Goal: Information Seeking & Learning: Learn about a topic

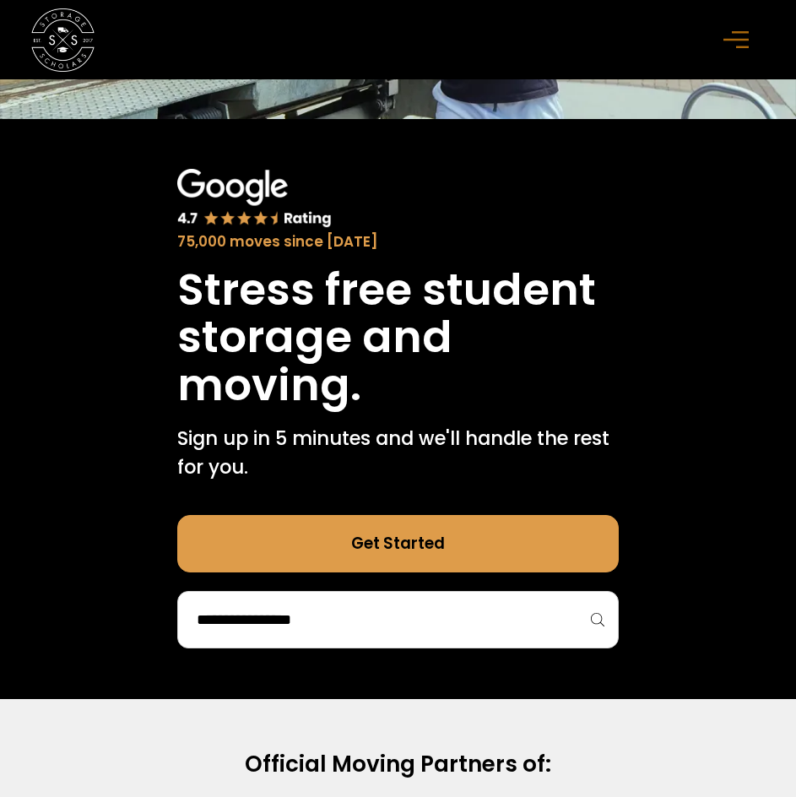
scroll to position [541, 0]
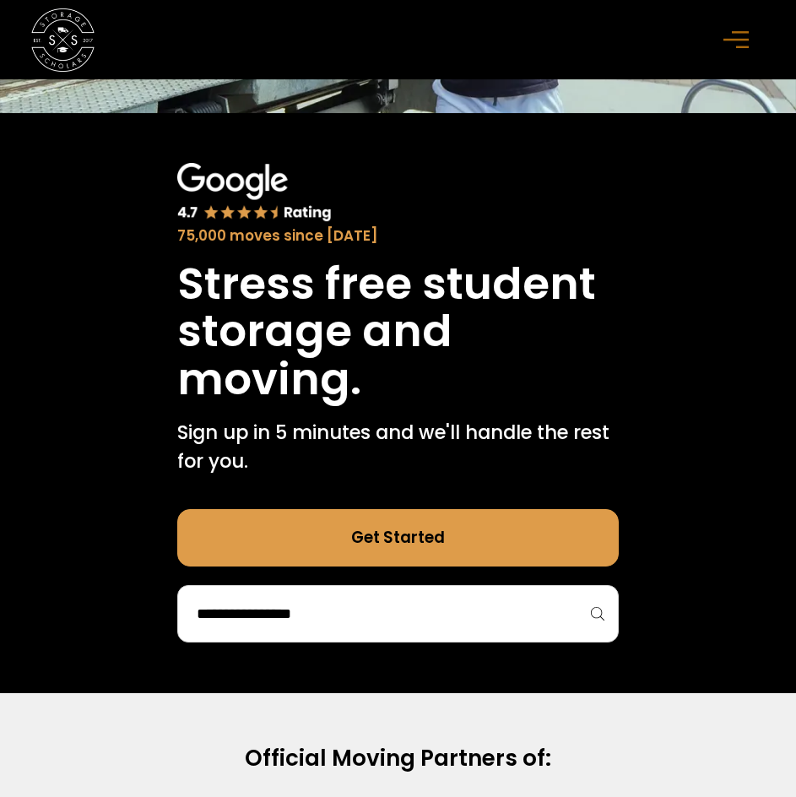
click at [304, 613] on input "search" at bounding box center [398, 614] width 407 height 29
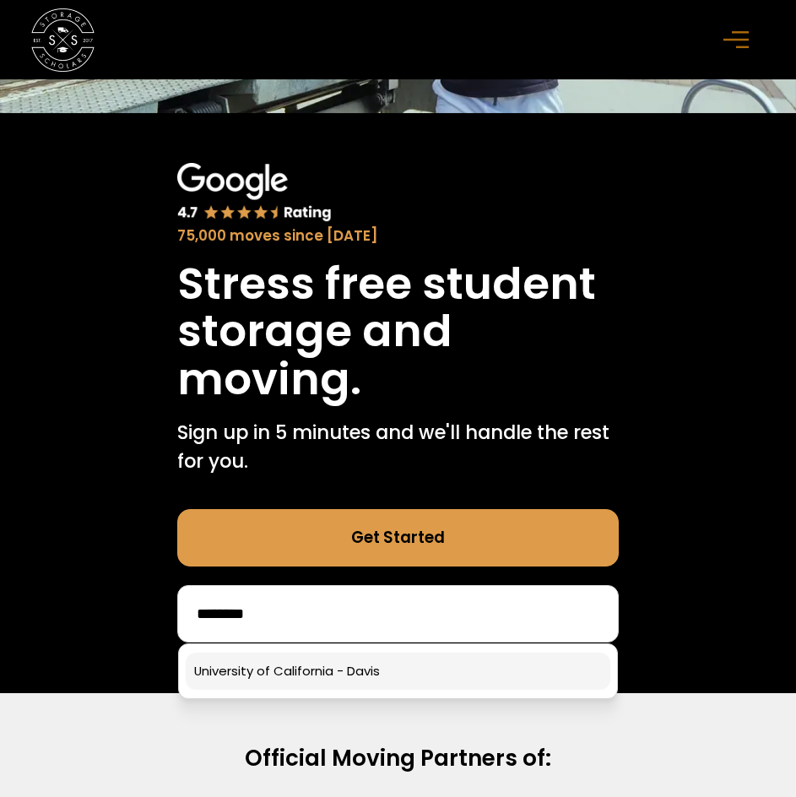
type input "********"
click at [298, 668] on link at bounding box center [399, 671] width 426 height 37
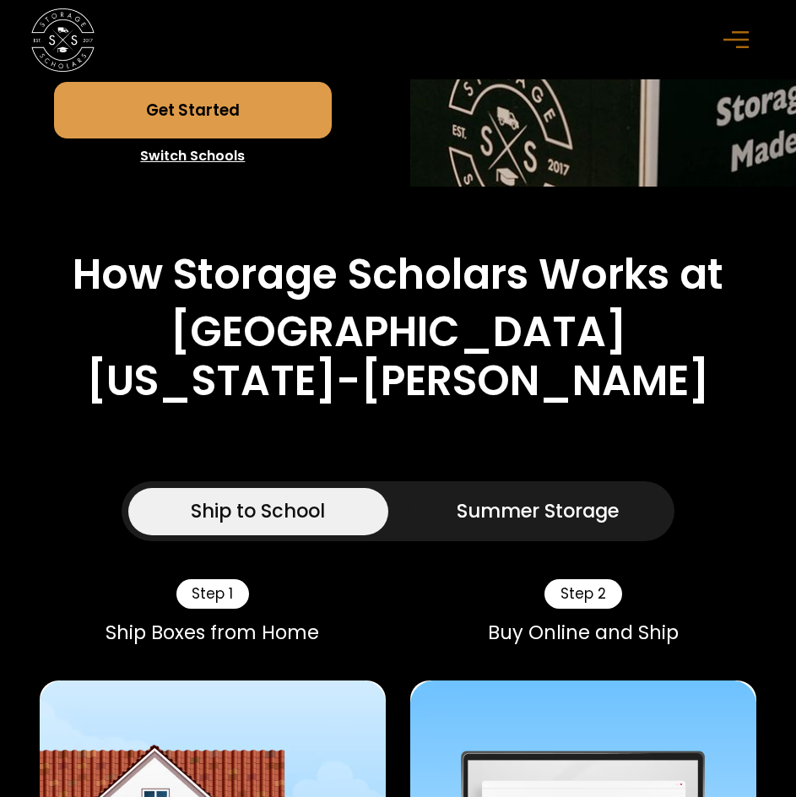
scroll to position [652, 0]
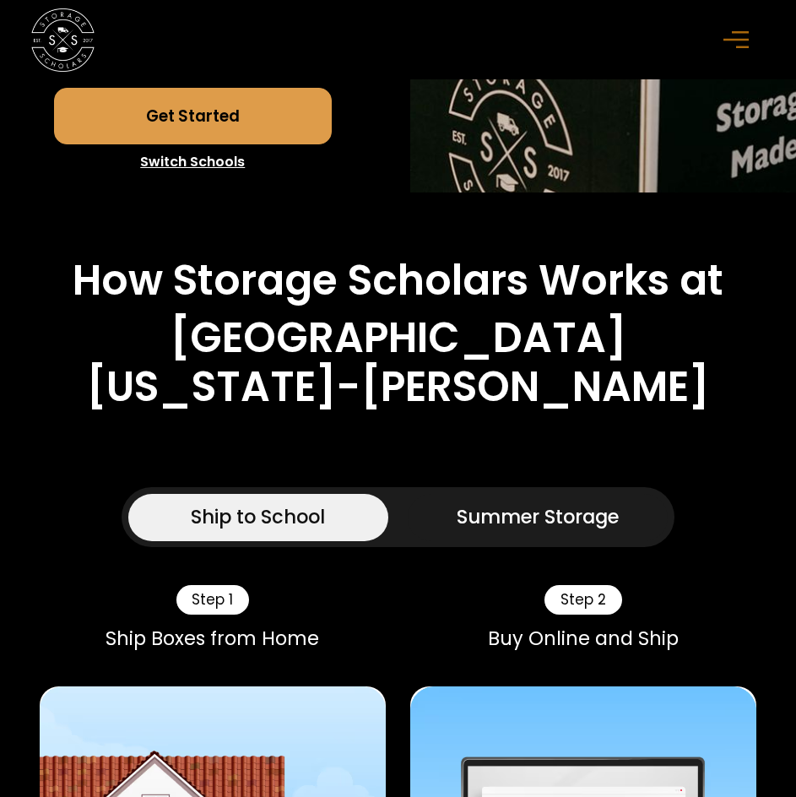
click at [298, 503] on div "Ship to School" at bounding box center [258, 517] width 134 height 29
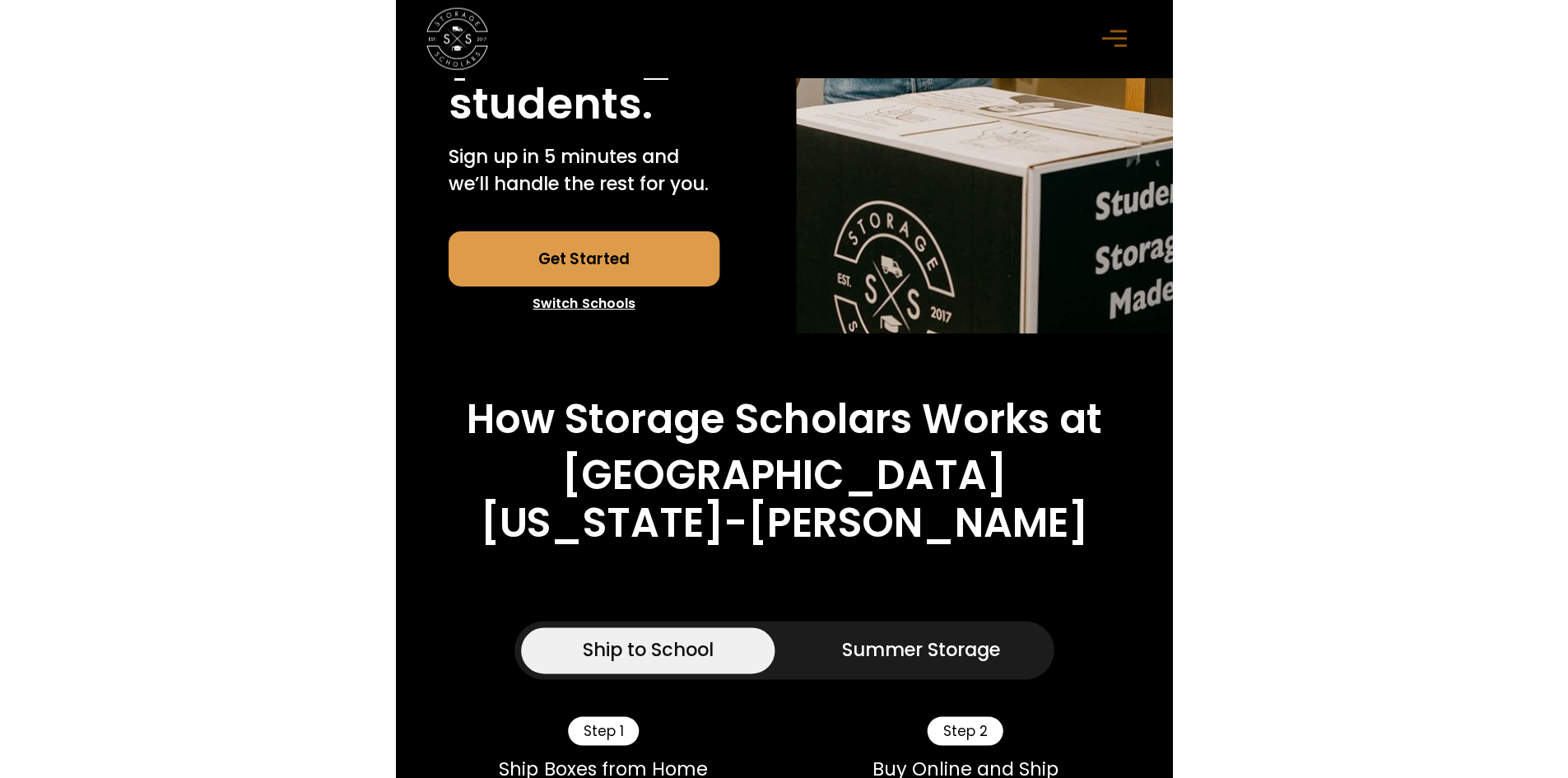
scroll to position [489, 0]
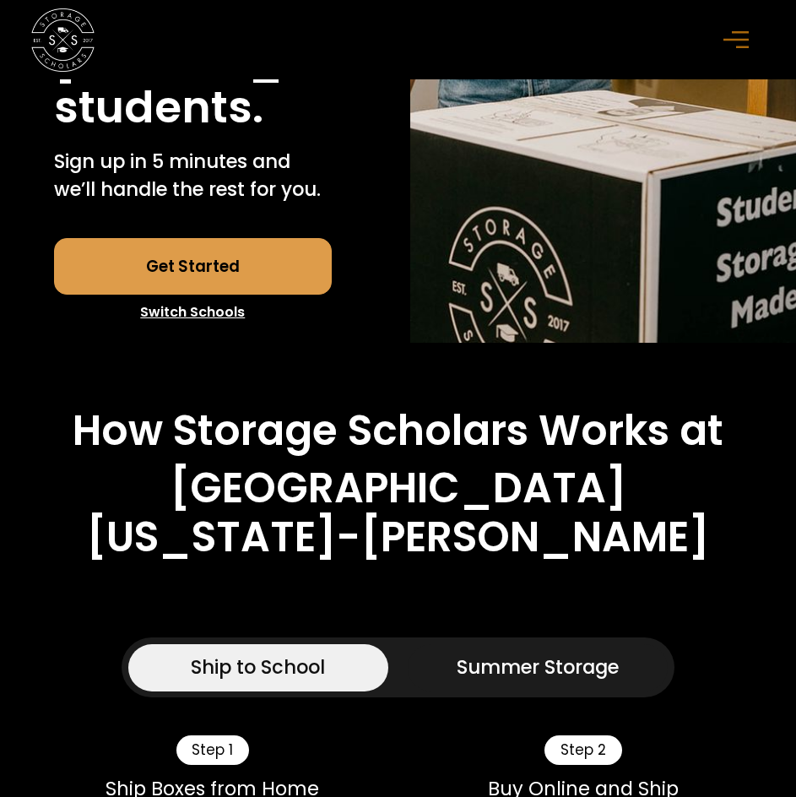
click at [166, 260] on link "Get Started" at bounding box center [193, 266] width 278 height 57
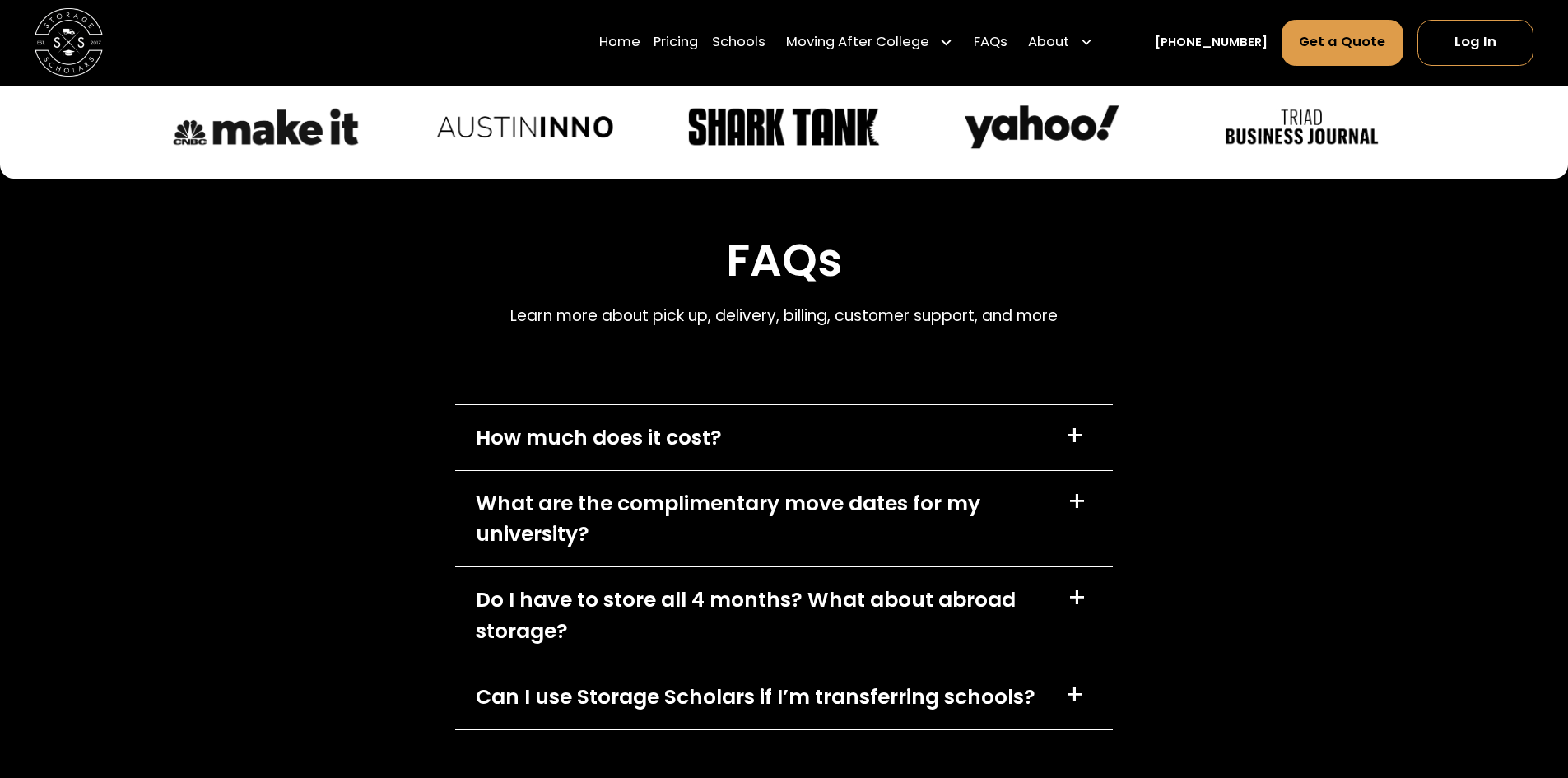
scroll to position [6794, 0]
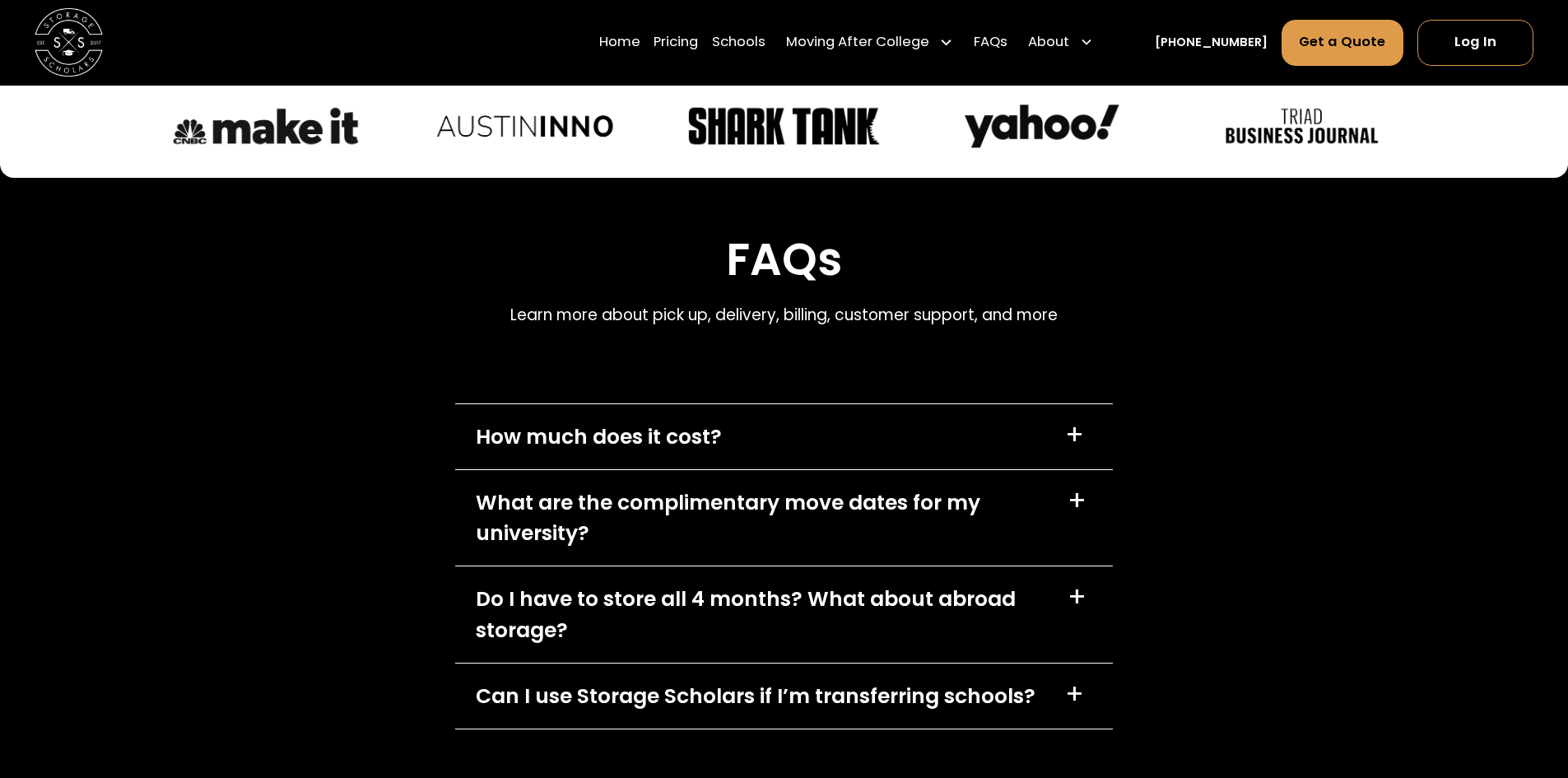
click at [564, 421] on div "How much does it cost?" at bounding box center [598, 436] width 246 height 30
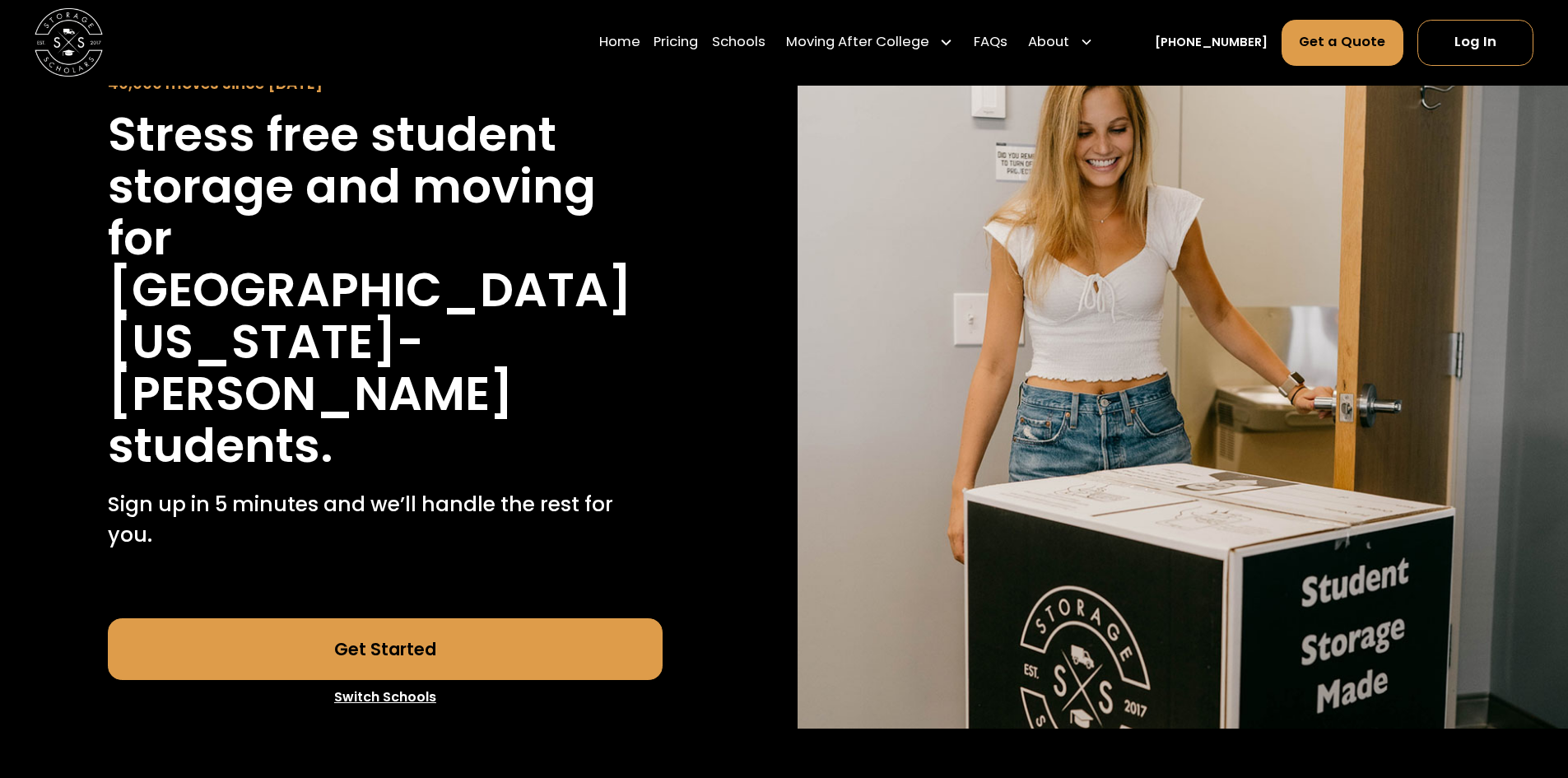
scroll to position [88, 0]
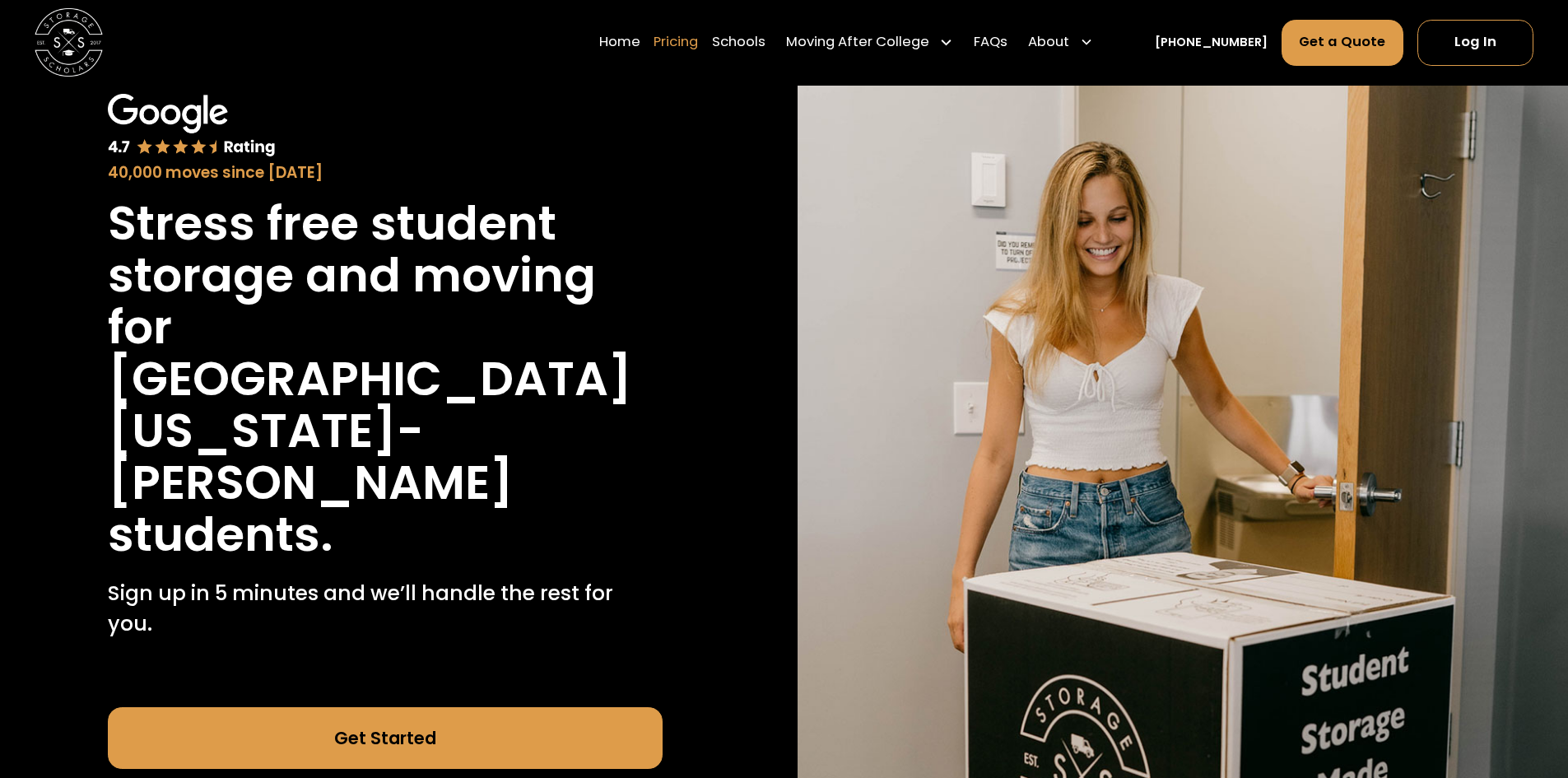
click at [698, 40] on link "Pricing" at bounding box center [675, 42] width 45 height 48
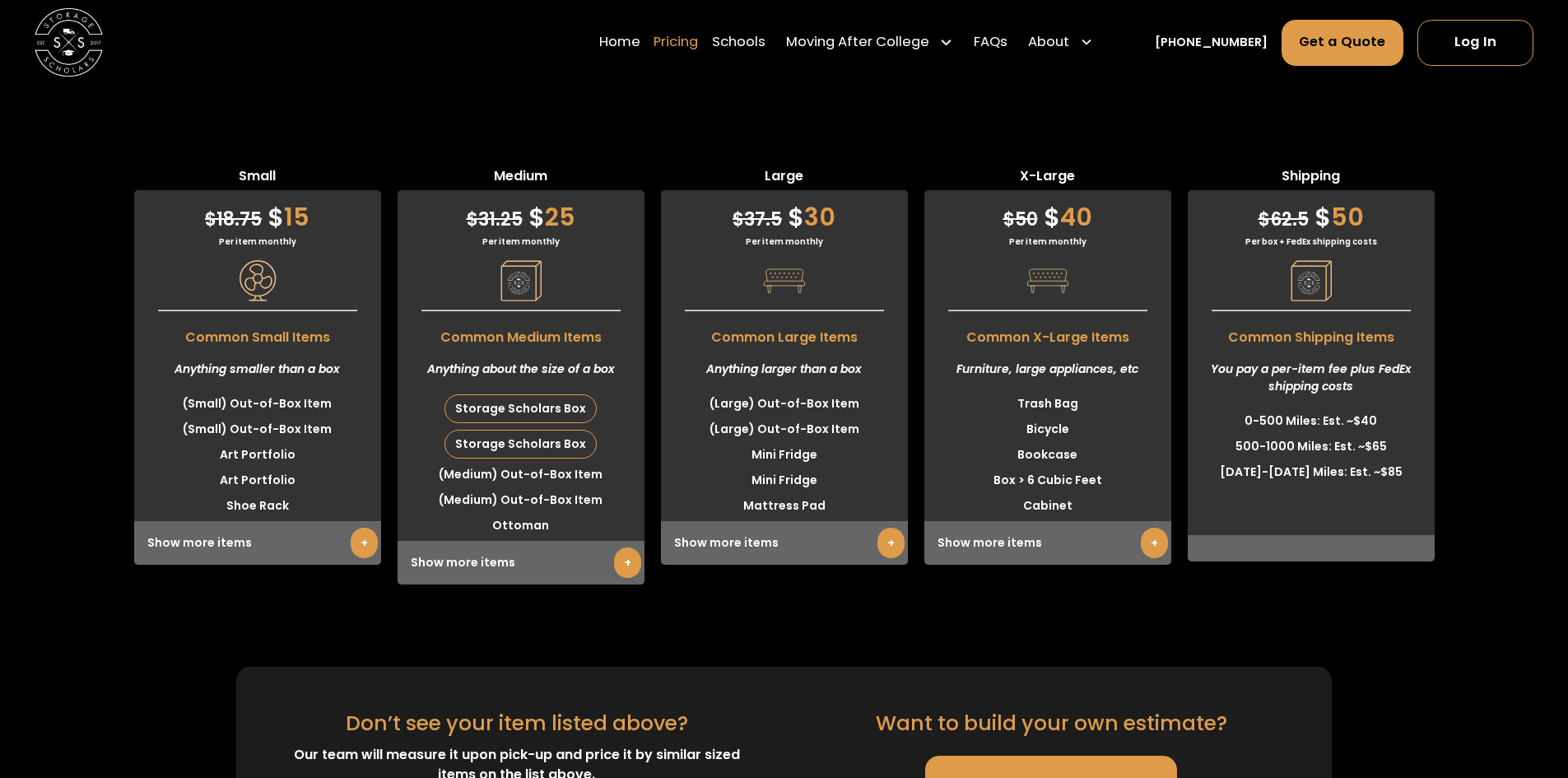
scroll to position [4273, 0]
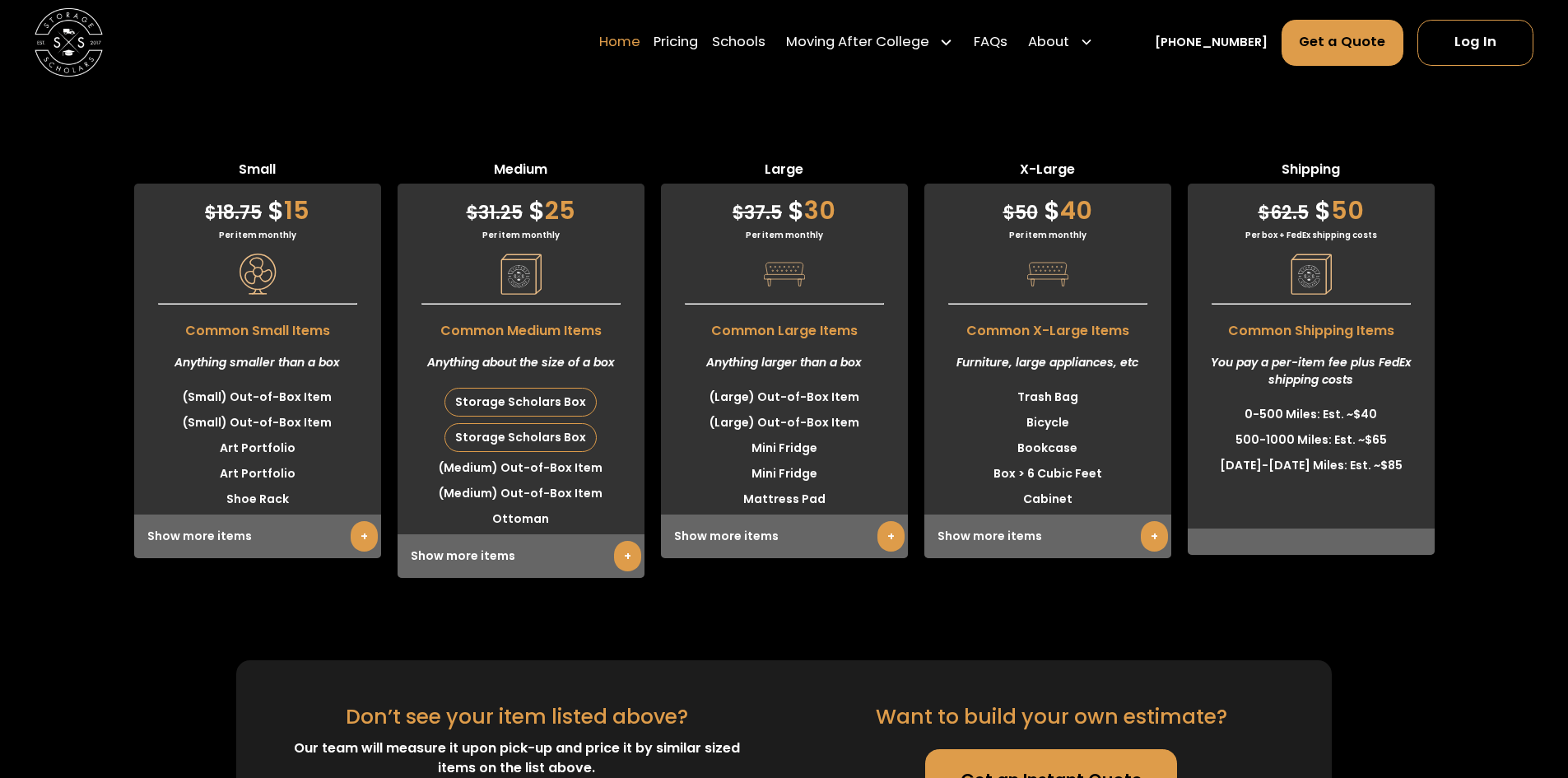
click at [635, 42] on link "Home" at bounding box center [620, 42] width 41 height 48
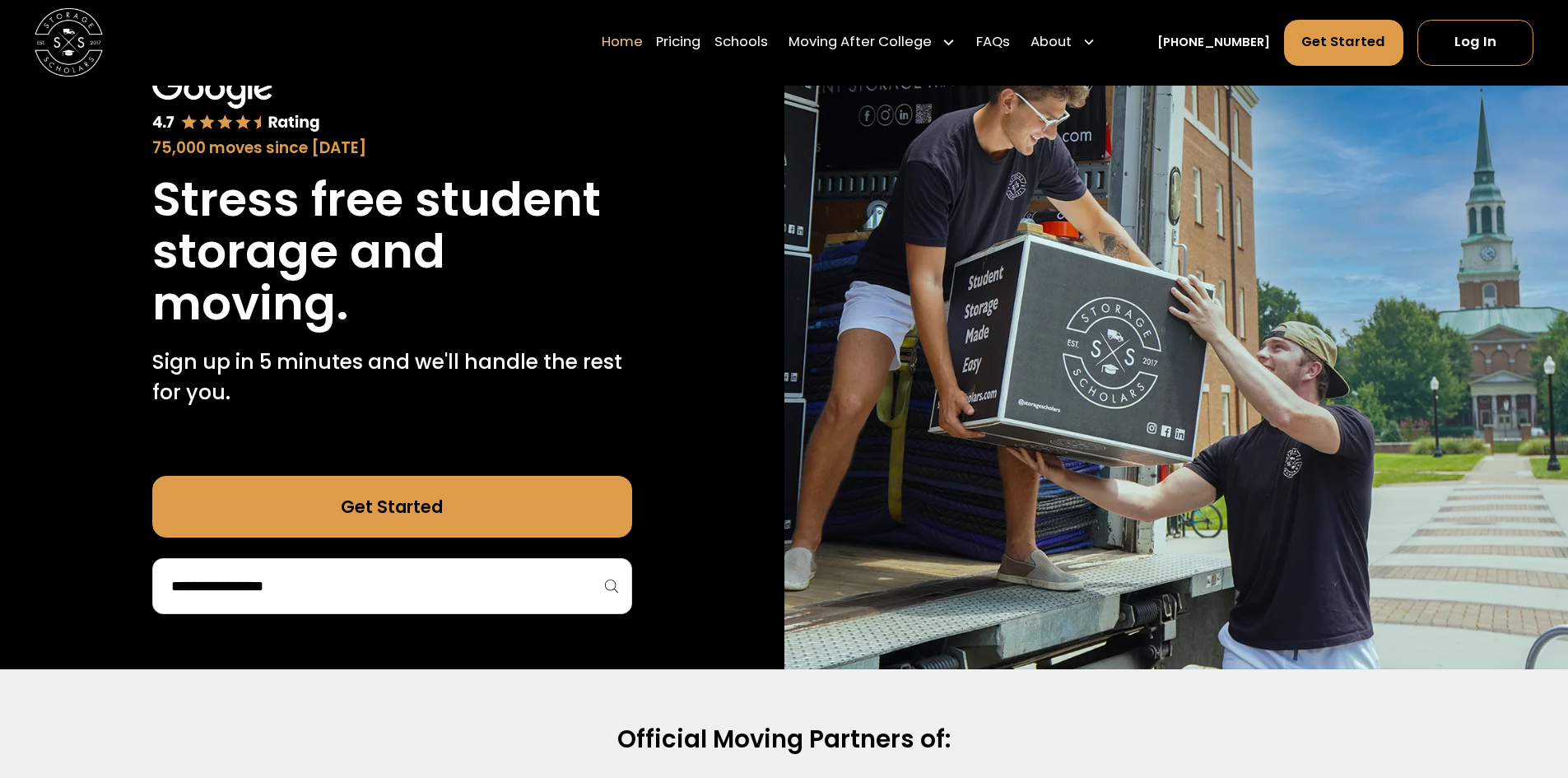
scroll to position [127, 0]
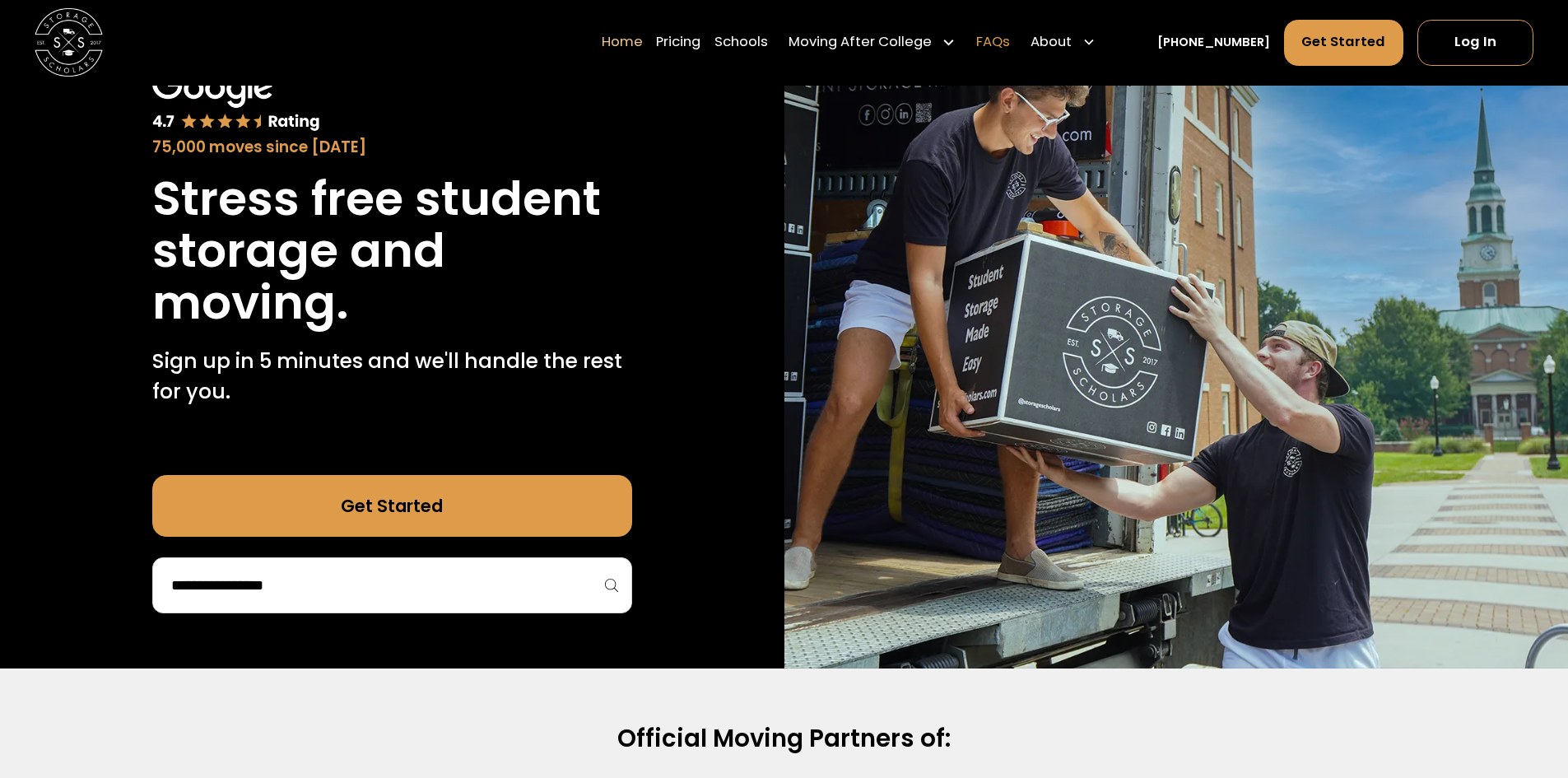
click at [1010, 46] on link "FAQs" at bounding box center [992, 42] width 34 height 48
click at [701, 39] on link "Pricing" at bounding box center [678, 42] width 45 height 48
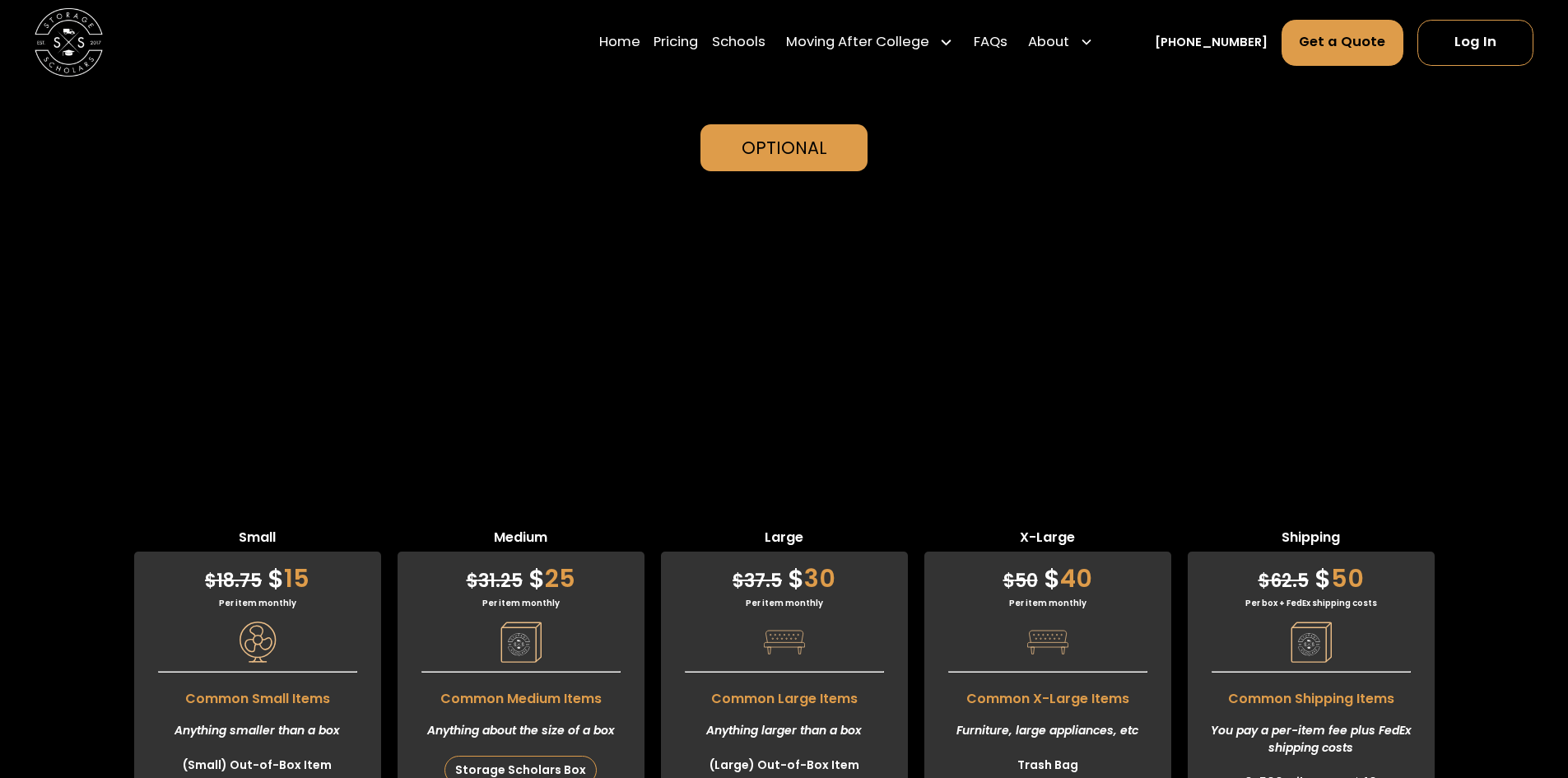
scroll to position [3887, 0]
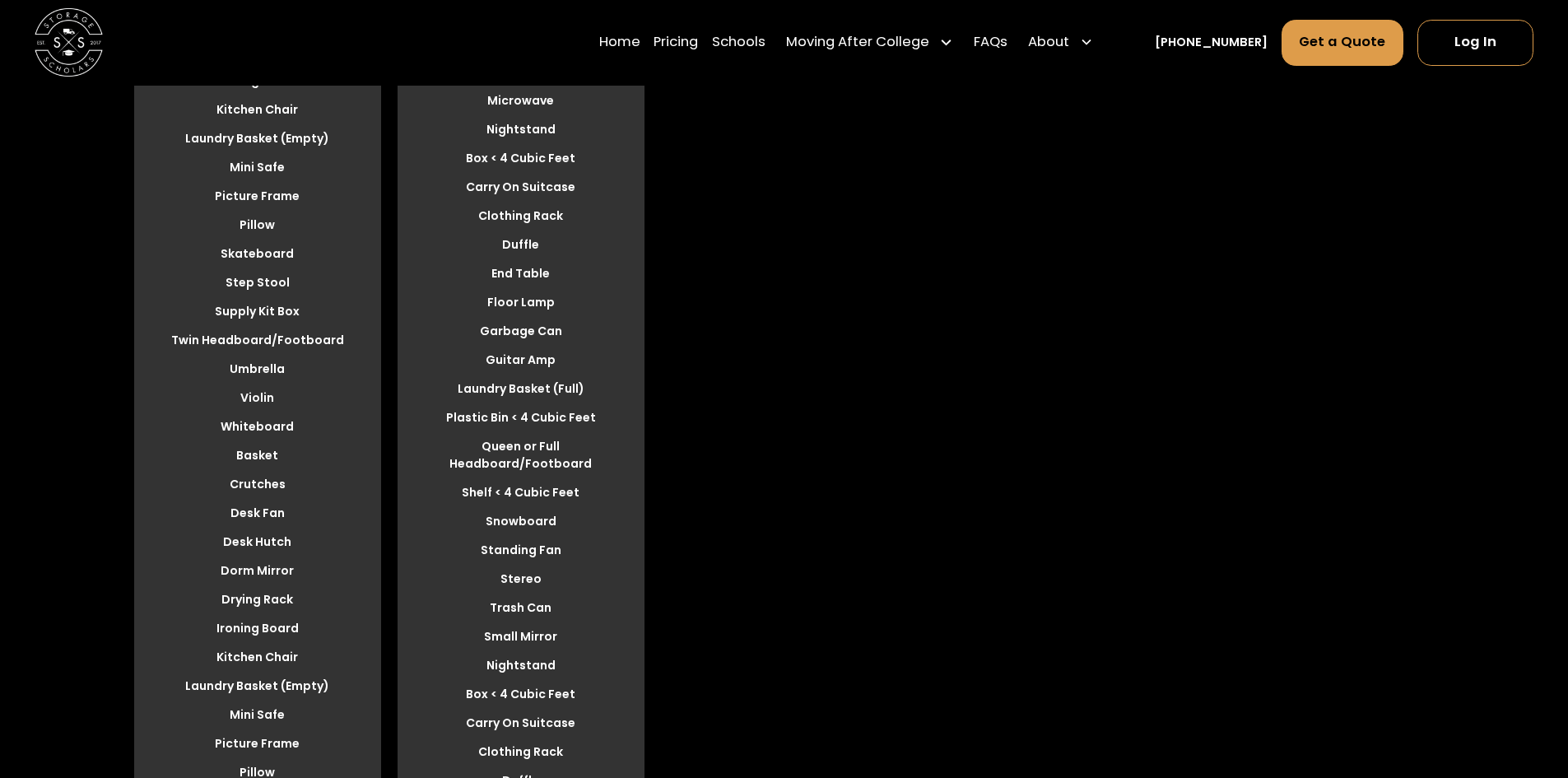
scroll to position [5178, 0]
